Goal: Information Seeking & Learning: Learn about a topic

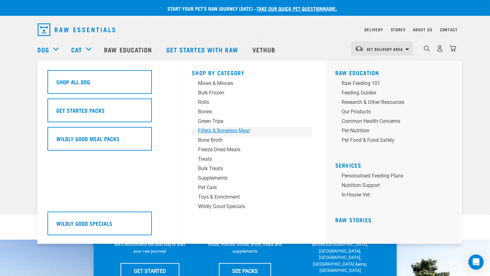
click at [214, 131] on div "Fillets & Boneless Meat" at bounding box center [247, 131] width 99 height 8
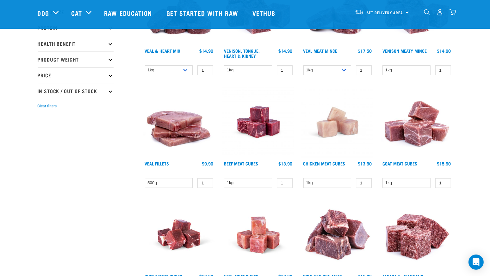
scroll to position [123, 0]
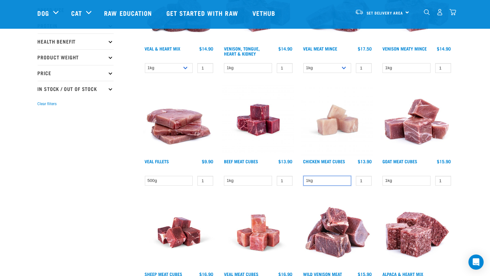
click at [314, 179] on select "1kg" at bounding box center [327, 181] width 48 height 10
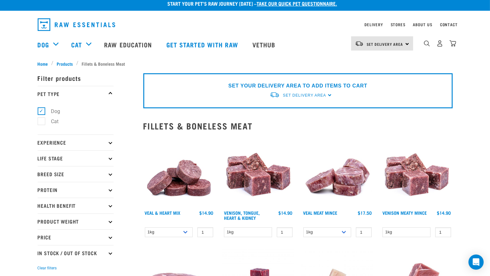
scroll to position [0, 0]
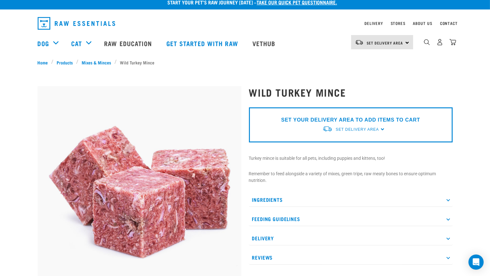
scroll to position [4, 0]
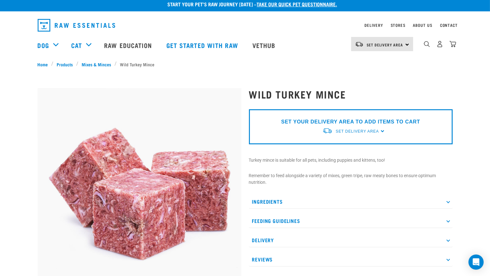
click at [356, 121] on p "SET YOUR DELIVERY AREA TO ADD ITEMS TO CART" at bounding box center [350, 122] width 139 height 8
click at [357, 129] on span "Set Delivery Area" at bounding box center [356, 131] width 43 height 4
click at [352, 146] on link "[GEOGRAPHIC_DATA]" at bounding box center [353, 146] width 63 height 10
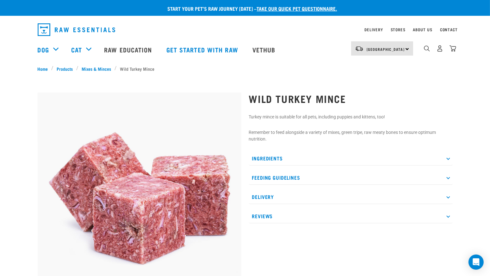
scroll to position [0, 0]
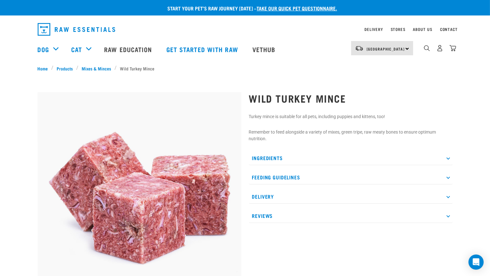
click at [339, 155] on p "Ingredients" at bounding box center [351, 158] width 204 height 14
click at [332, 177] on p "Feeding Guidelines" at bounding box center [351, 177] width 204 height 14
click at [324, 194] on p "Delivery" at bounding box center [351, 197] width 204 height 14
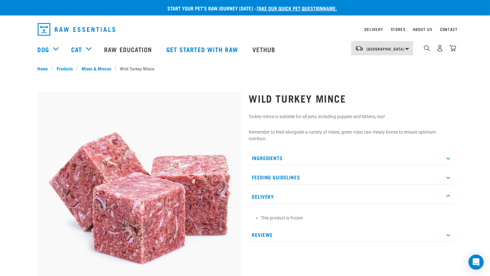
click at [324, 194] on p "Delivery" at bounding box center [351, 197] width 204 height 14
click at [316, 217] on p "Reviews" at bounding box center [351, 216] width 204 height 14
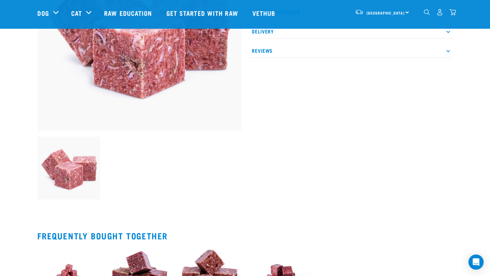
scroll to position [0, 0]
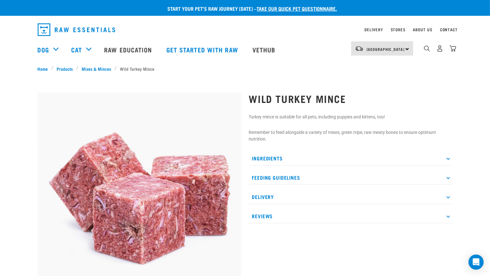
click at [424, 52] on div "dropdown navigation" at bounding box center [426, 48] width 7 height 7
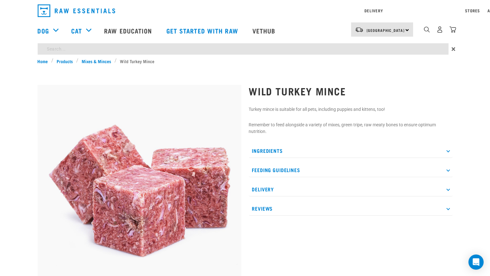
click at [384, 68] on div "Start your pet’s raw journey today – take our quick pet questionnaire. Delivery…" at bounding box center [245, 260] width 490 height 520
type input "TURKEY"
click at [298, 48] on input "TURKEY" at bounding box center [243, 48] width 411 height 11
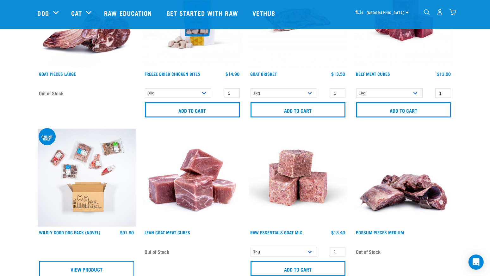
scroll to position [616, 0]
